Goal: Transaction & Acquisition: Purchase product/service

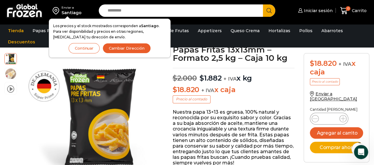
scroll to position [33, 0]
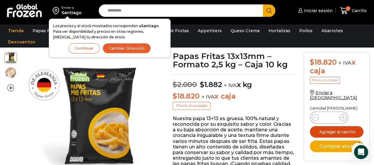
click at [337, 126] on button "Agregar al carrito" at bounding box center [337, 132] width 54 height 12
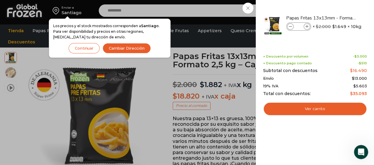
click at [119, 47] on button "Cambiar Dirección" at bounding box center [127, 48] width 48 height 10
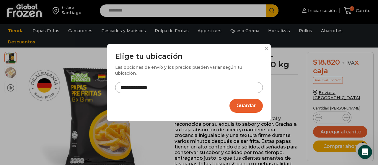
click at [138, 86] on input "**********" at bounding box center [189, 87] width 148 height 11
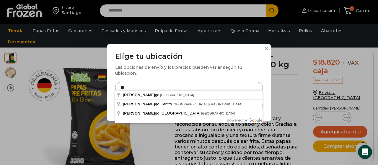
type input "*"
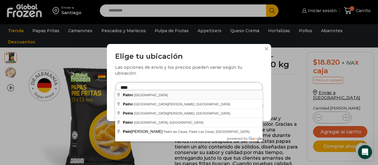
type input "**********"
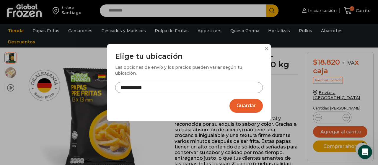
click at [236, 102] on button "Guardar" at bounding box center [246, 106] width 33 height 14
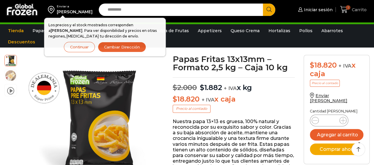
scroll to position [33, 0]
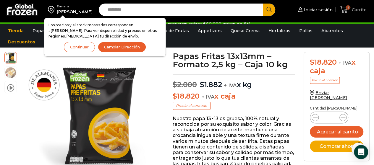
click at [358, 11] on span "Carrito" at bounding box center [358, 10] width 16 height 6
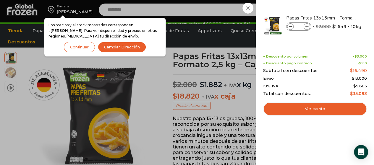
scroll to position [0, 0]
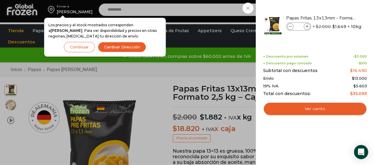
click at [339, 9] on div "1 Carrito 1 1 Shopping Cart * $" at bounding box center [354, 10] width 30 height 14
